Goal: Find specific page/section: Find specific page/section

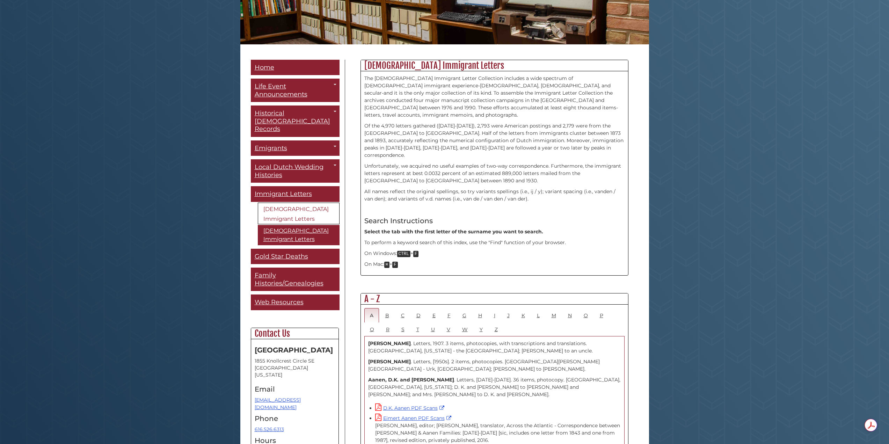
scroll to position [175, 0]
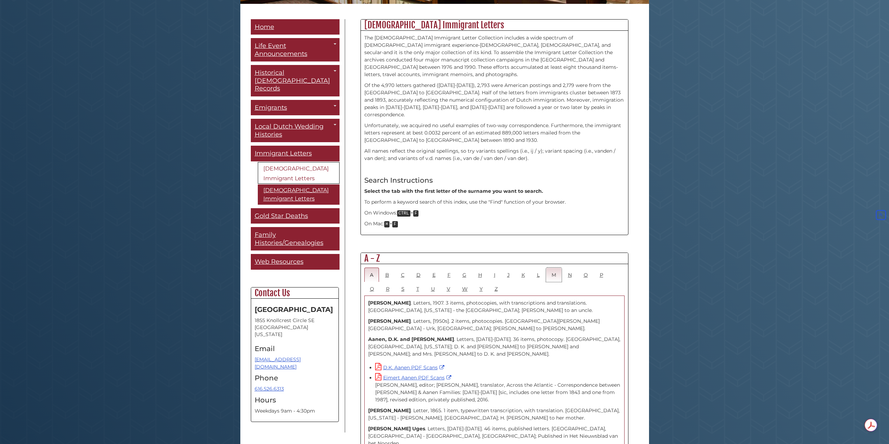
click at [551, 268] on link "M" at bounding box center [554, 275] width 16 height 14
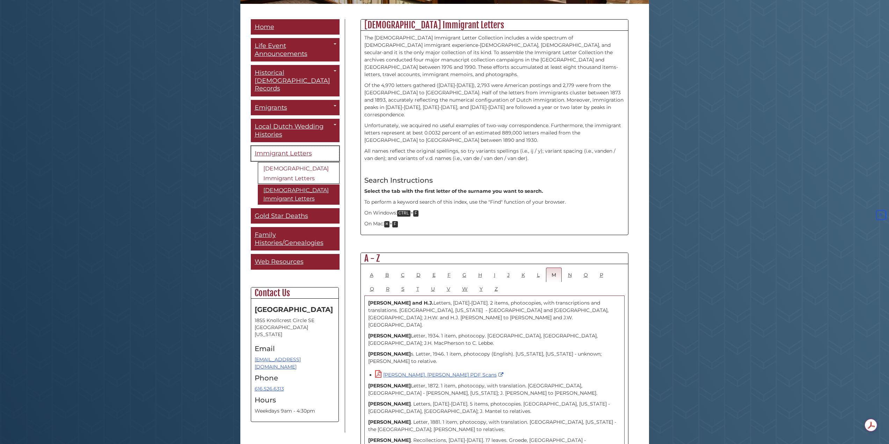
click at [285, 150] on span "Immigrant Letters" at bounding box center [283, 154] width 57 height 8
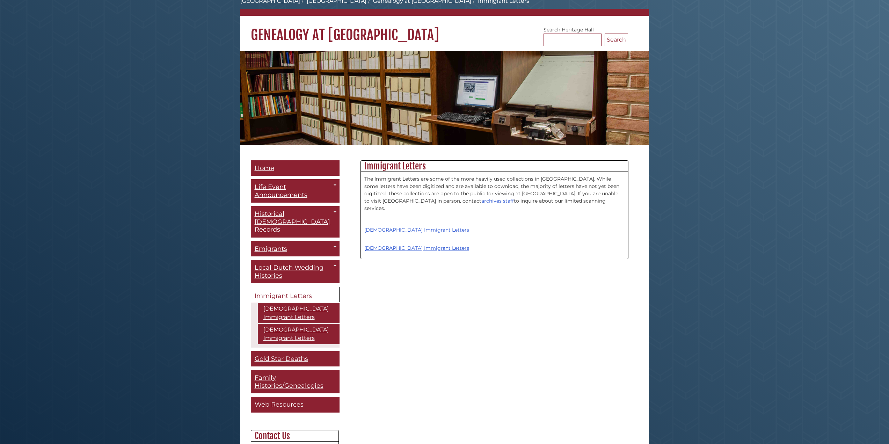
scroll to position [35, 0]
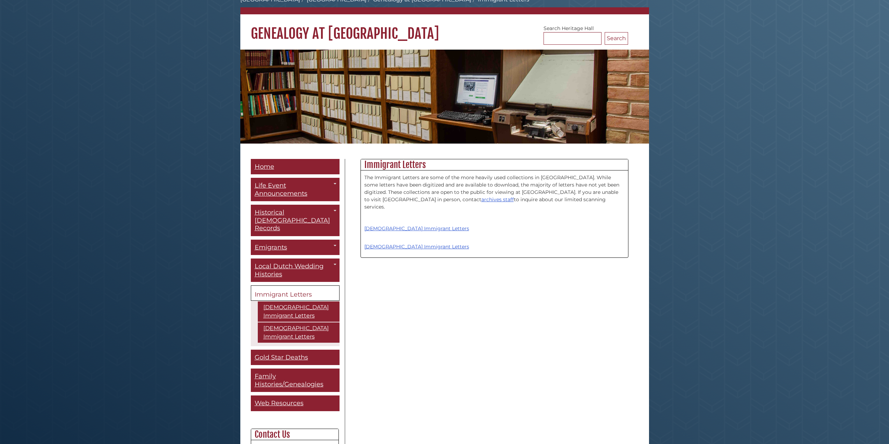
click at [380, 276] on div "Menu Home Life Event Announcements Toggle Dropdown The Banner [DEMOGRAPHIC_DATA…" at bounding box center [445, 370] width 398 height 422
click at [307, 372] on span "Family Histories/Genealogies" at bounding box center [289, 380] width 69 height 16
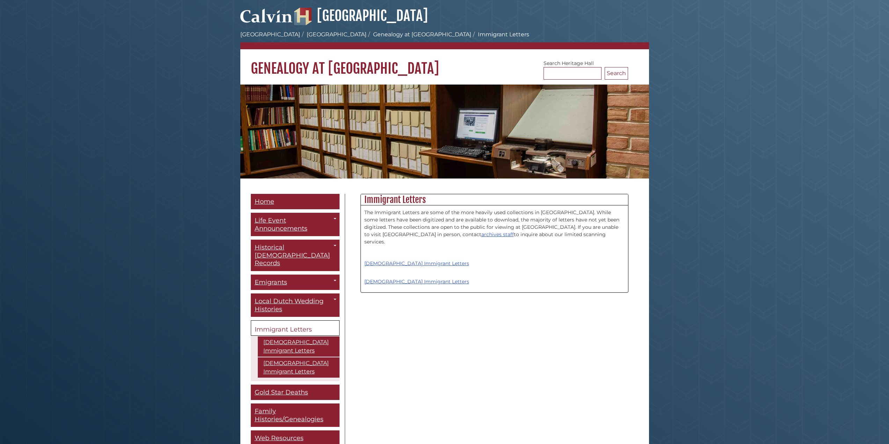
scroll to position [35, 0]
